Goal: Transaction & Acquisition: Purchase product/service

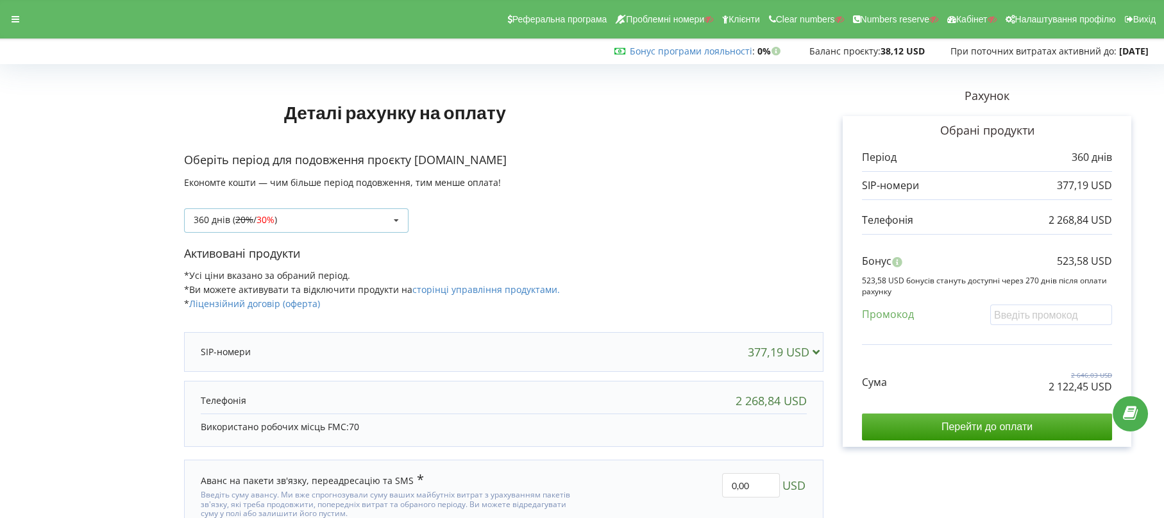
click at [268, 218] on span "30%" at bounding box center [265, 220] width 18 height 12
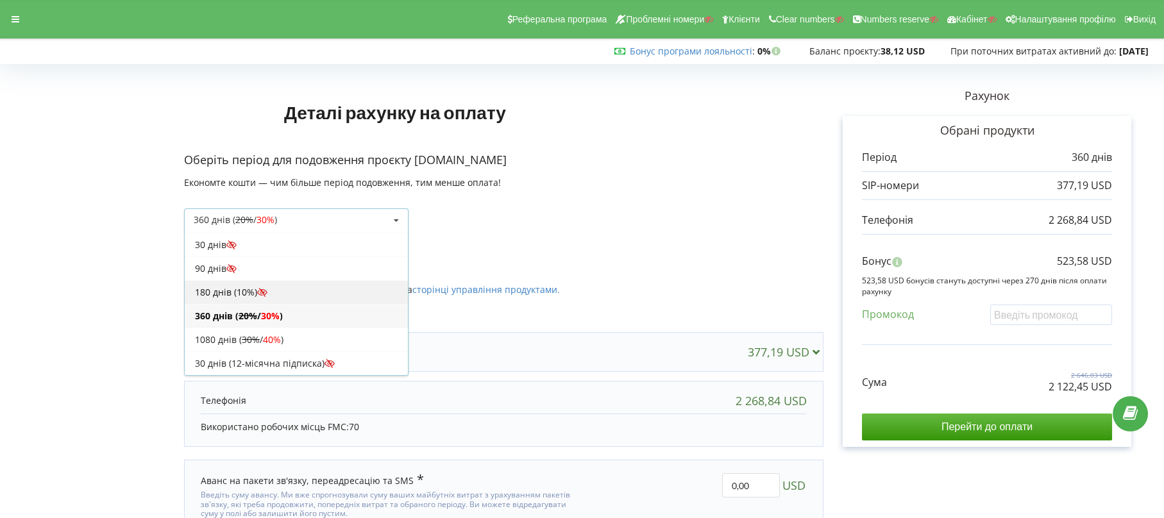
click at [236, 296] on div "180 днів (10%)" at bounding box center [296, 292] width 223 height 24
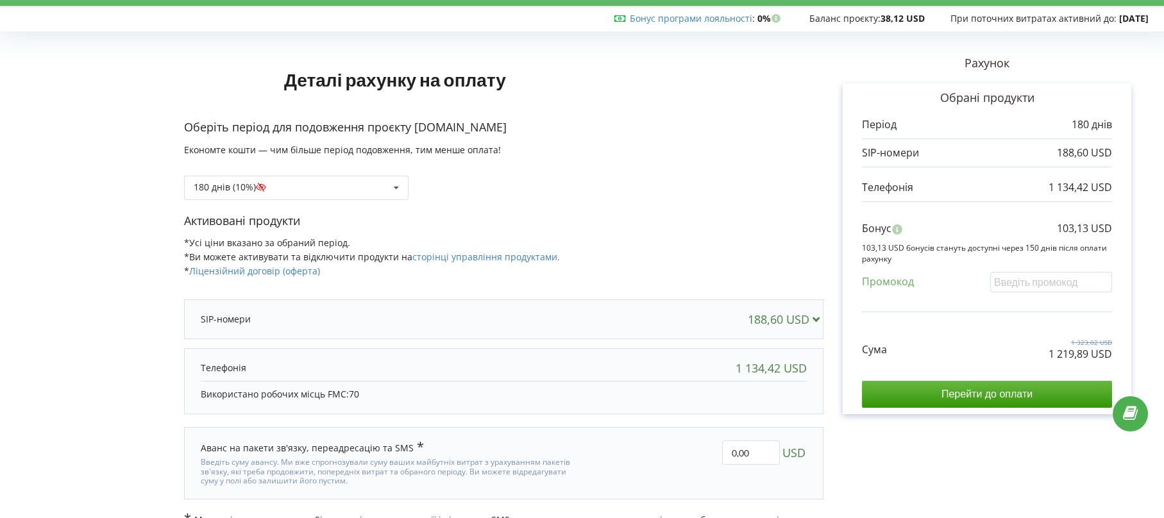
scroll to position [51, 0]
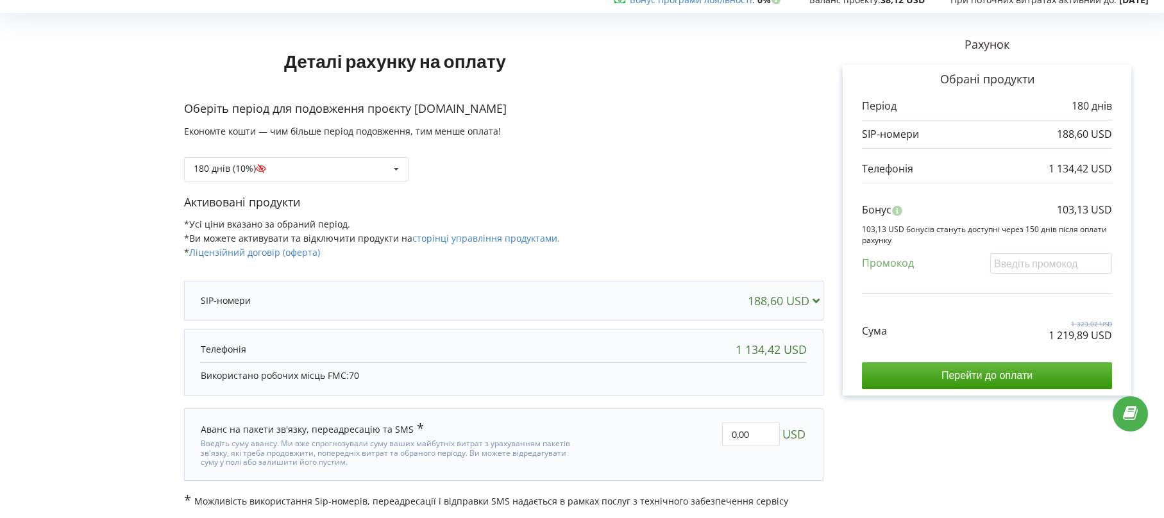
click at [553, 301] on div at bounding box center [413, 300] width 424 height 13
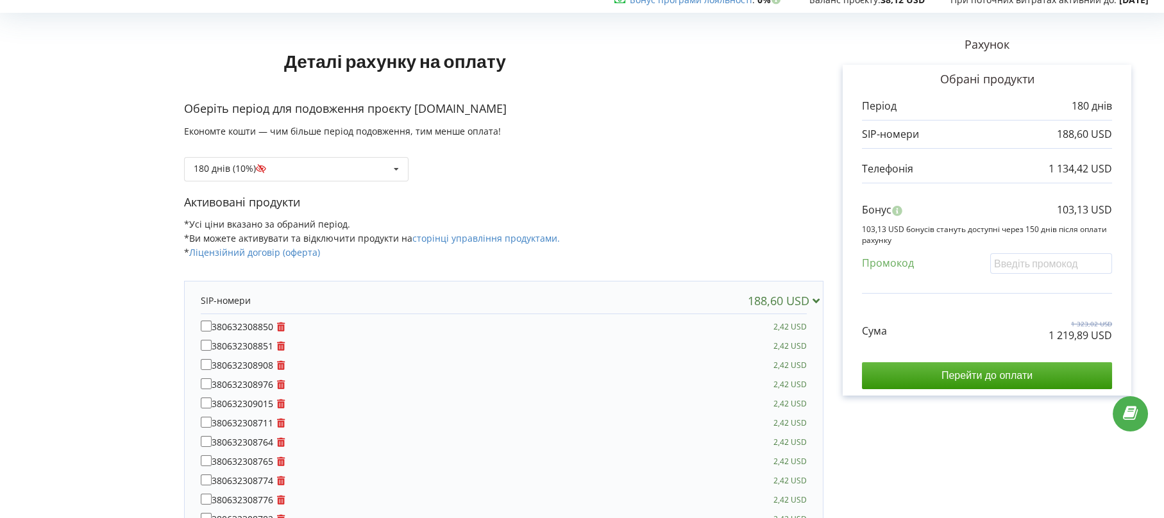
scroll to position [0, 0]
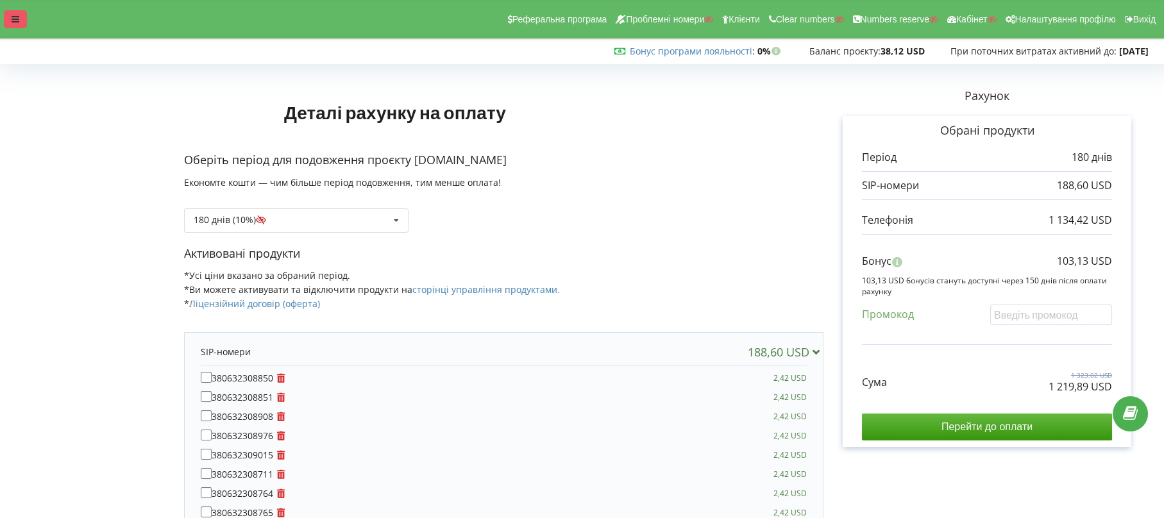
click at [10, 24] on div at bounding box center [15, 19] width 23 height 18
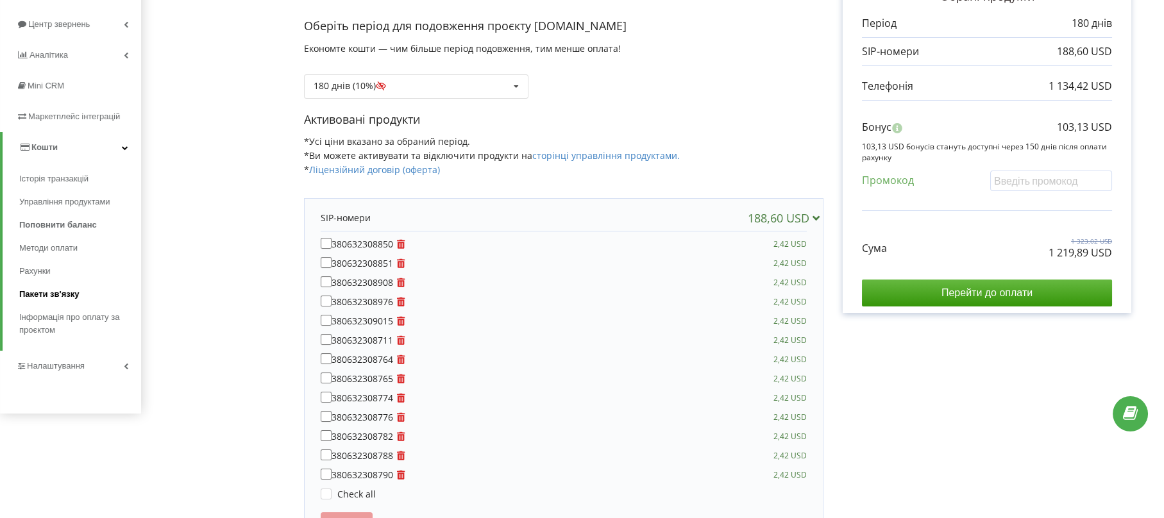
scroll to position [171, 0]
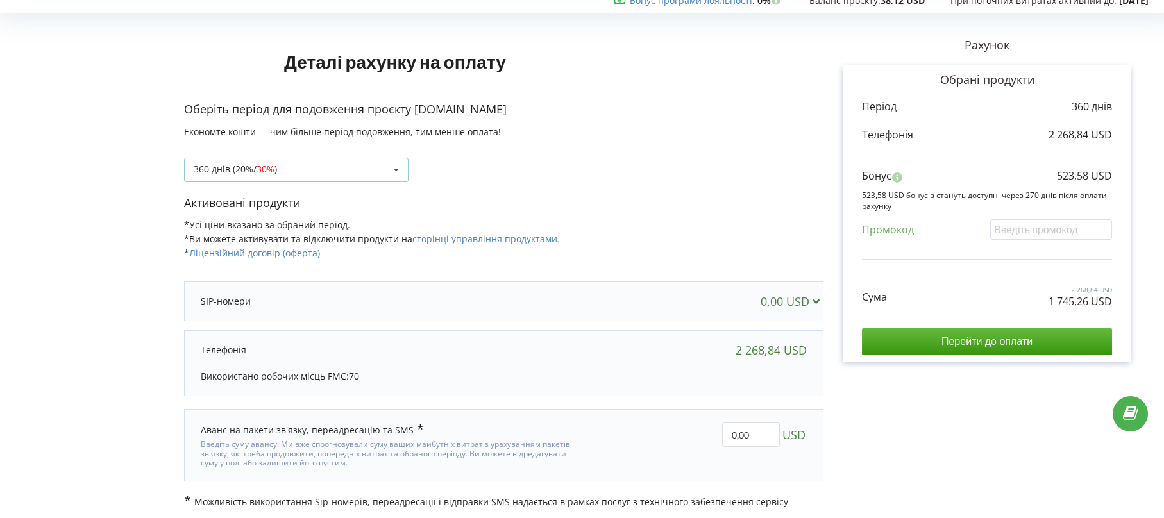
click at [368, 176] on div "360 днів ( 20% / 30% ) Поповнити баланс без подовження 20% / 30% 30% / 40%" at bounding box center [296, 170] width 224 height 24
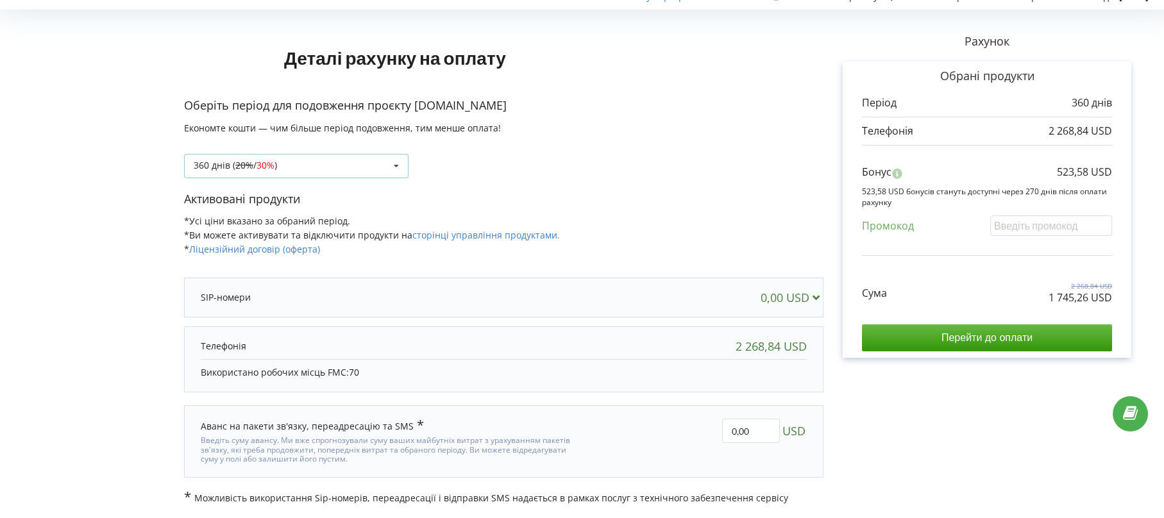
scroll to position [26, 0]
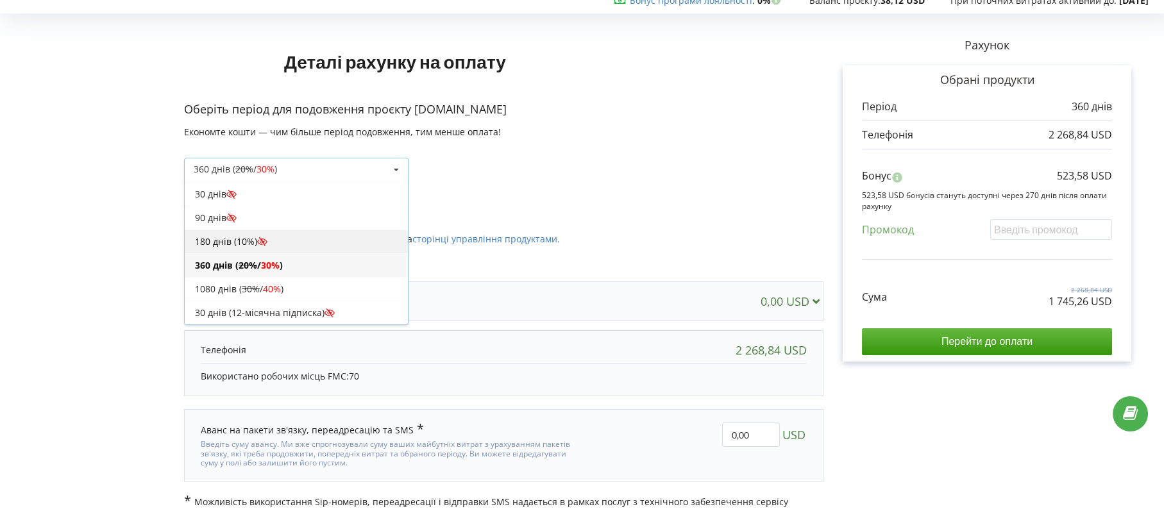
click at [209, 241] on div "180 днів (10%)" at bounding box center [296, 242] width 223 height 24
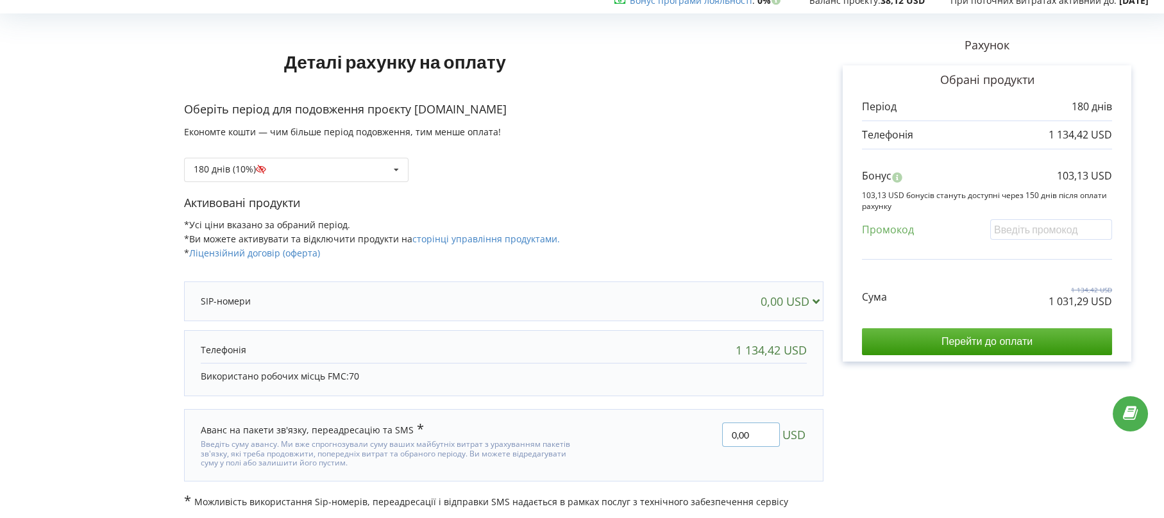
drag, startPoint x: 761, startPoint y: 428, endPoint x: 689, endPoint y: 428, distance: 72.5
click at [689, 428] on div "0,00 USD" at bounding box center [699, 445] width 234 height 63
type input "0,71"
drag, startPoint x: 706, startPoint y: 145, endPoint x: 710, endPoint y: 137, distance: 9.2
click at [707, 145] on div "Деталі рахунку на оплату Оберіть період для подовження проєкту aaa.ua Економте …" at bounding box center [581, 263] width 1137 height 490
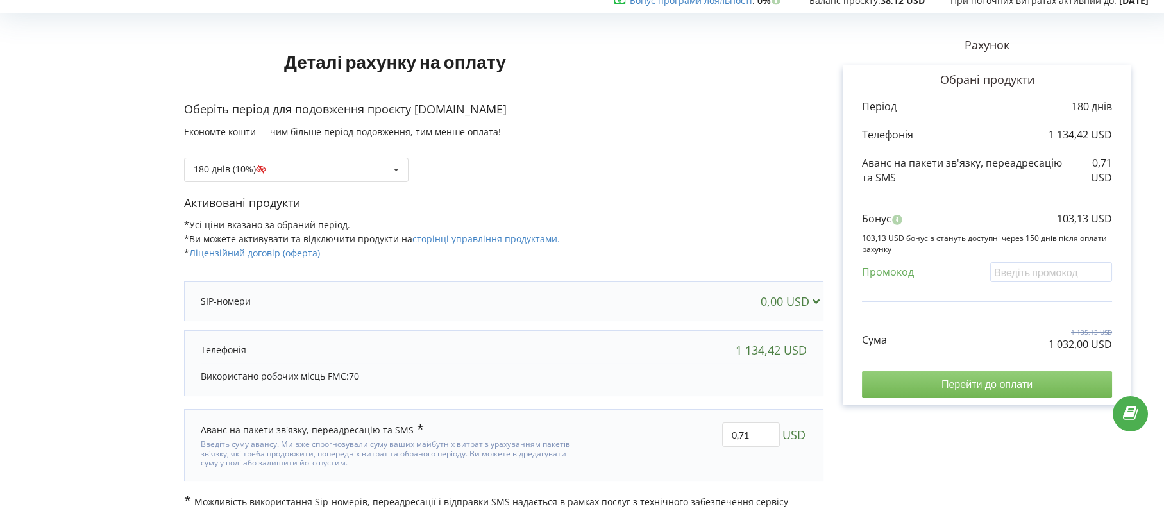
click at [1020, 384] on input "Перейти до оплати" at bounding box center [987, 384] width 250 height 27
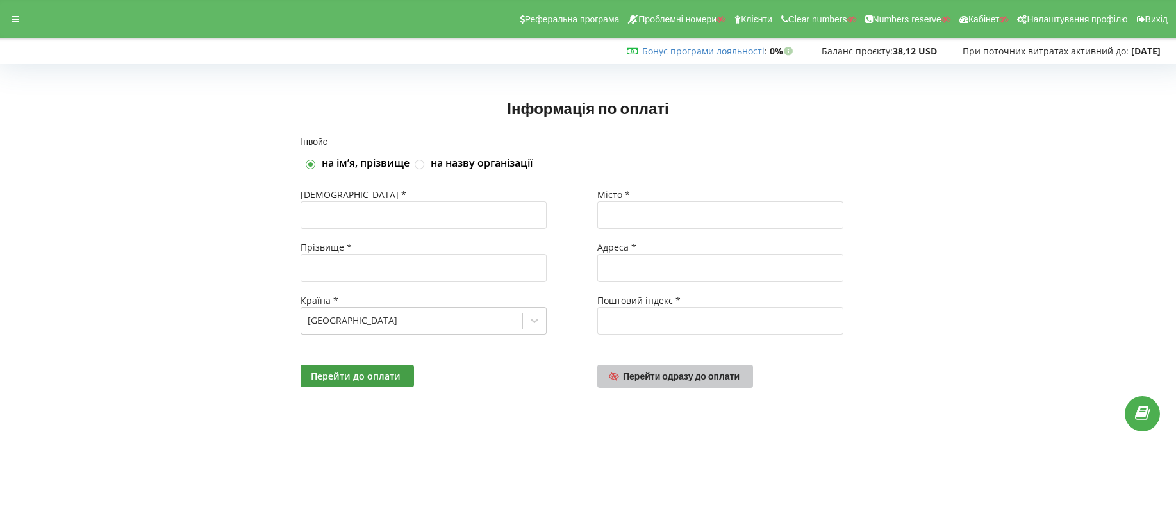
click at [723, 378] on span "Перейти одразу до оплати" at bounding box center [681, 376] width 117 height 11
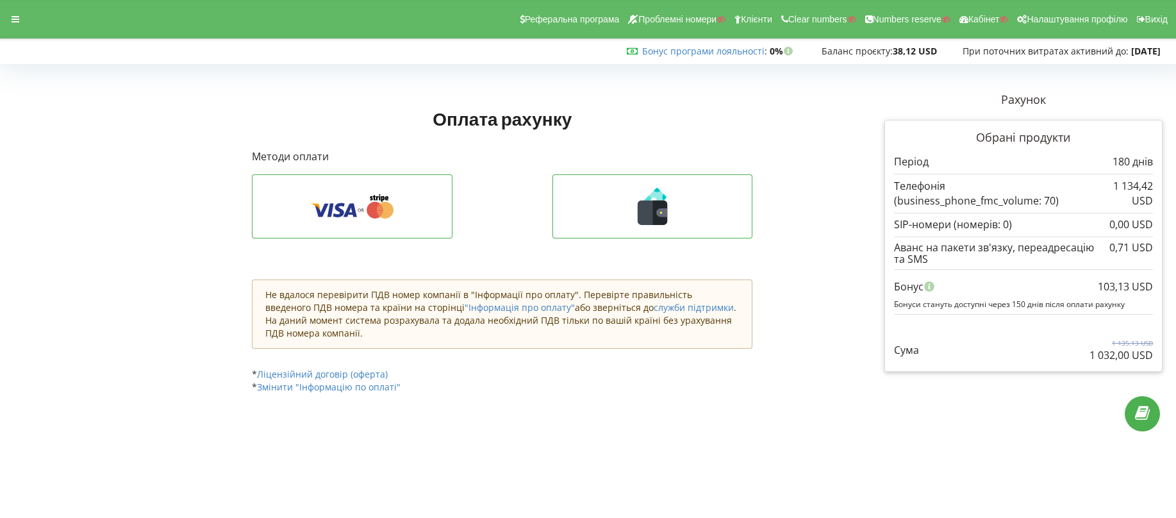
click at [29, 25] on div "Реферальна програма Проблемні номери Клієнти Clear numbers Numbers reserve Кабі…" at bounding box center [588, 19] width 1194 height 38
click at [17, 24] on div at bounding box center [15, 19] width 23 height 18
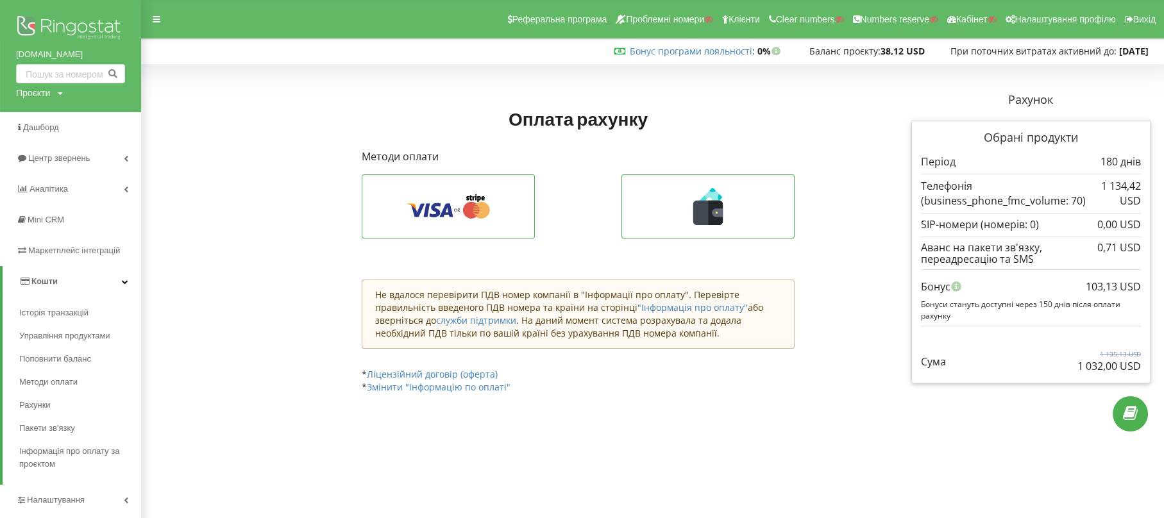
click at [38, 24] on img at bounding box center [70, 29] width 109 height 32
